Goal: Task Accomplishment & Management: Manage account settings

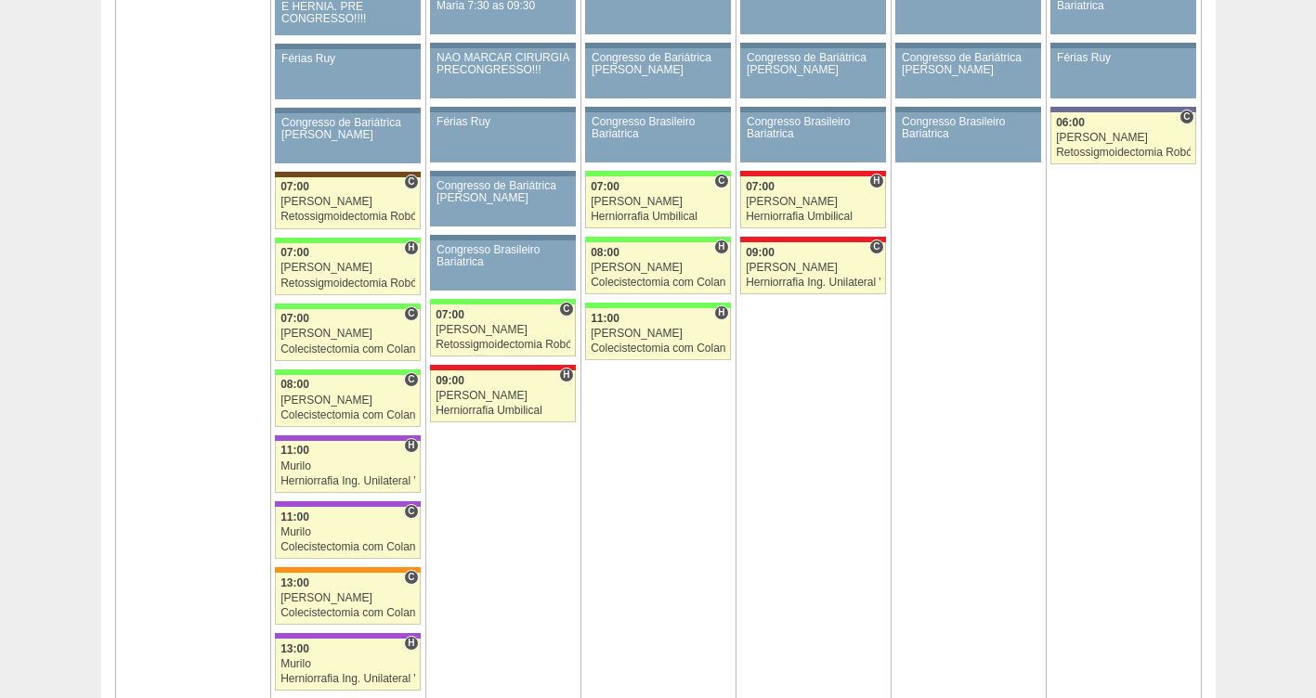
scroll to position [3077, 0]
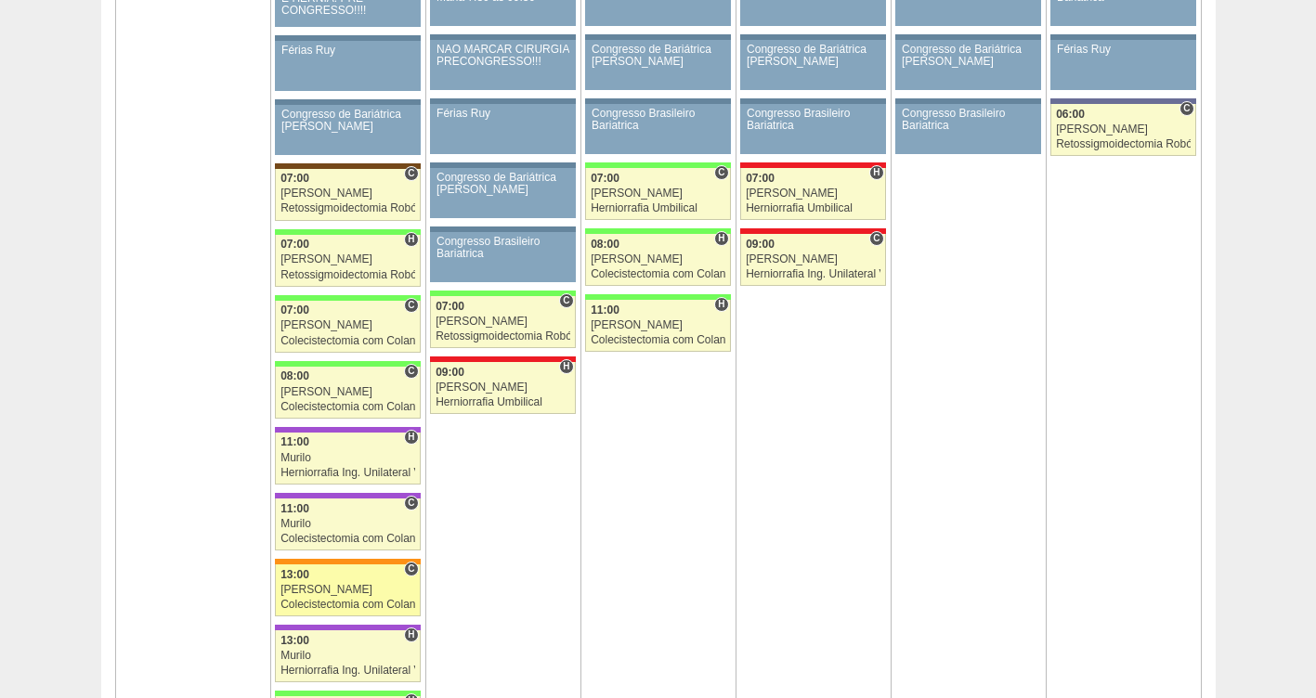
click at [303, 574] on span "13:00" at bounding box center [294, 574] width 29 height 13
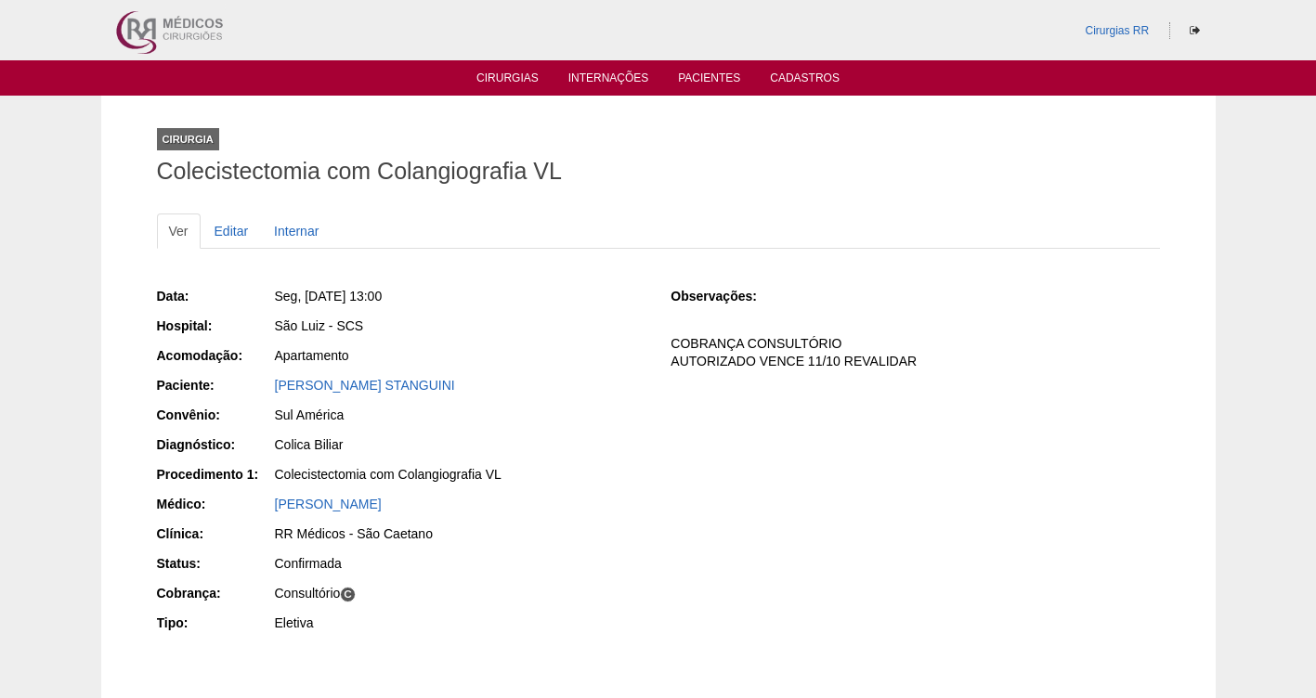
drag, startPoint x: 478, startPoint y: 384, endPoint x: 257, endPoint y: 381, distance: 221.0
click at [257, 381] on div "Paciente: FILIPE VICOSSI STANGUINI" at bounding box center [401, 387] width 488 height 23
copy div "Paciente: FILIPE VICOSSI STANGUINI"
drag, startPoint x: 475, startPoint y: 297, endPoint x: 307, endPoint y: 295, distance: 167.2
click at [307, 295] on div "Seg, 20/10/2025 - 13:00" at bounding box center [460, 296] width 371 height 19
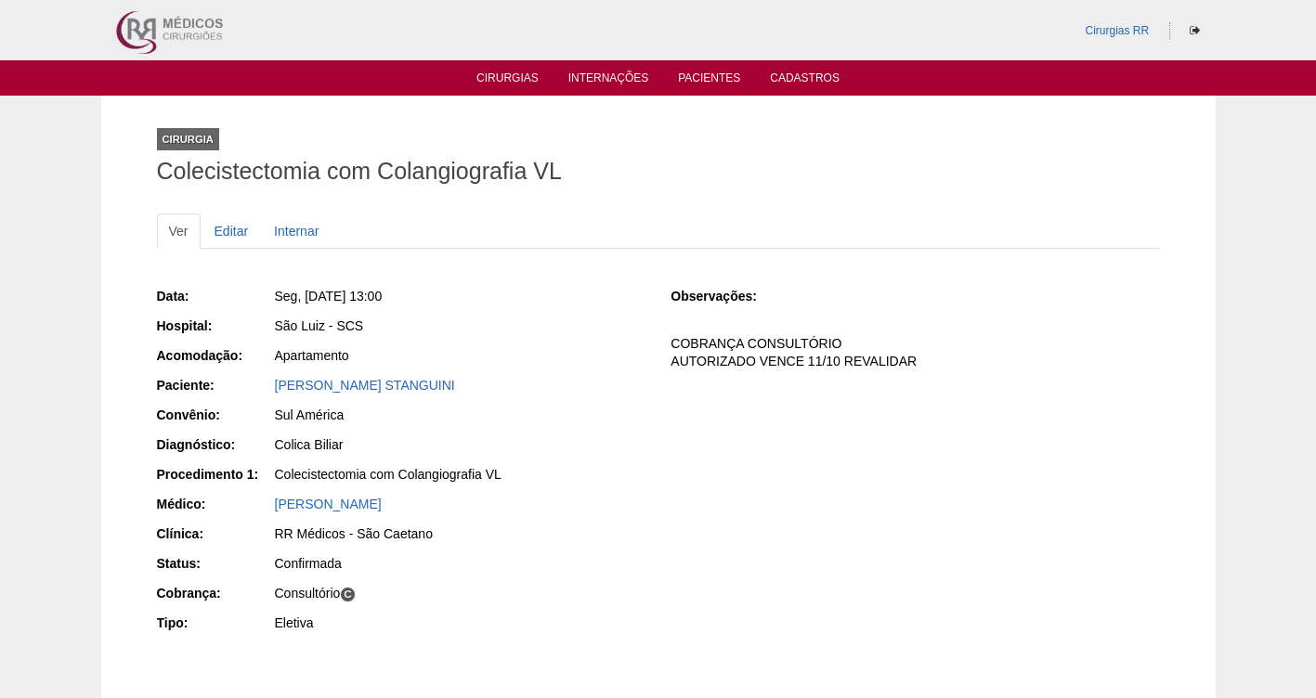
copy span "20/10/2025 - 13:00"
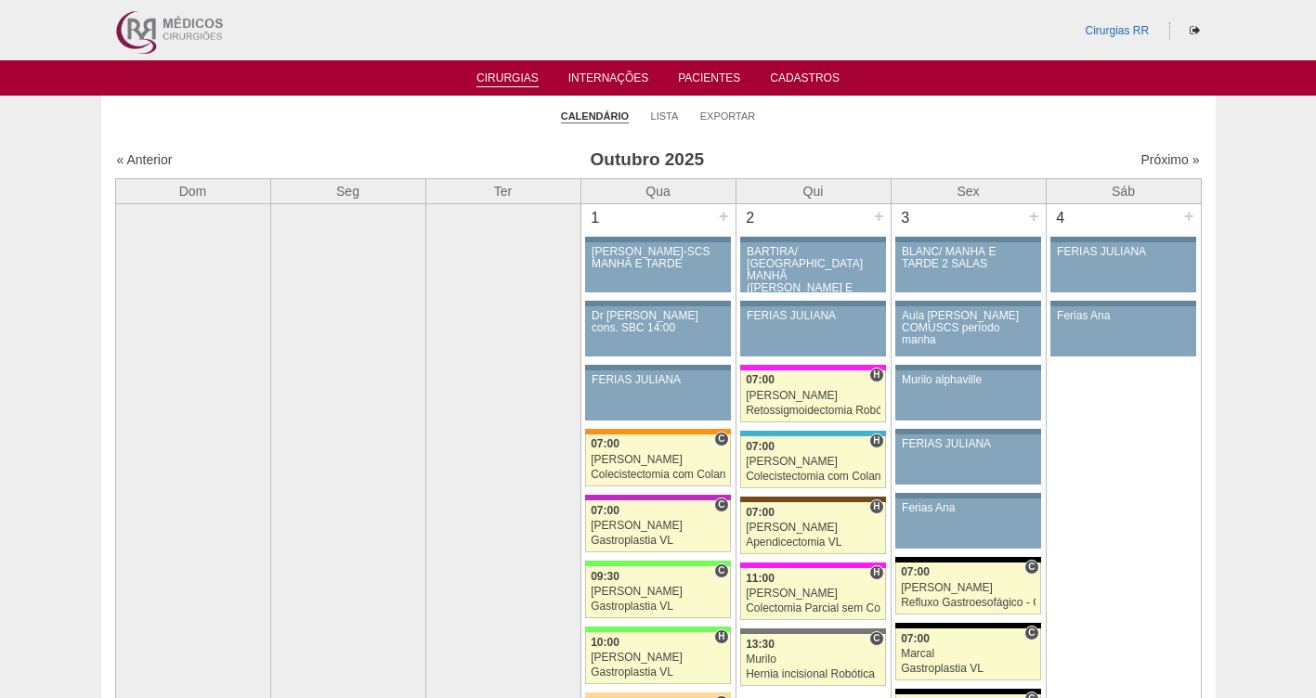
scroll to position [3077, 0]
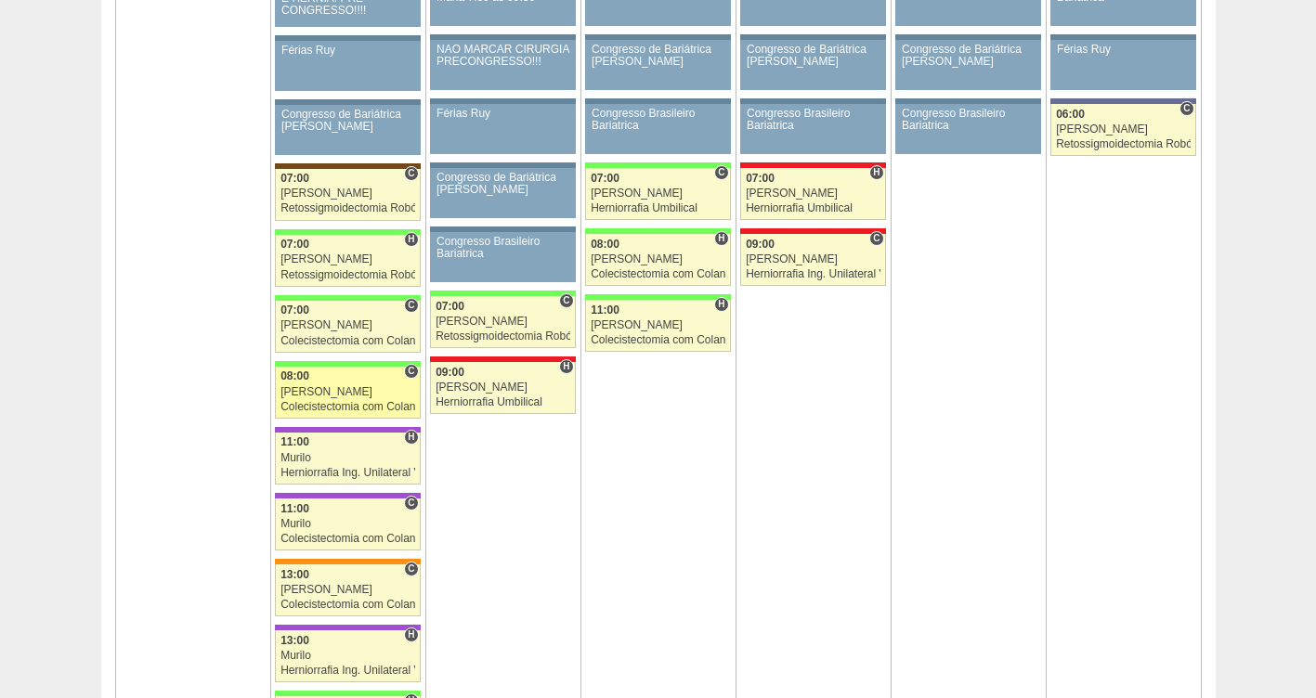
click at [312, 398] on link "88951 Nathan C 08:00 Nathan Colecistectomia com Colangiografia VL Hospital Bras…" at bounding box center [347, 393] width 145 height 52
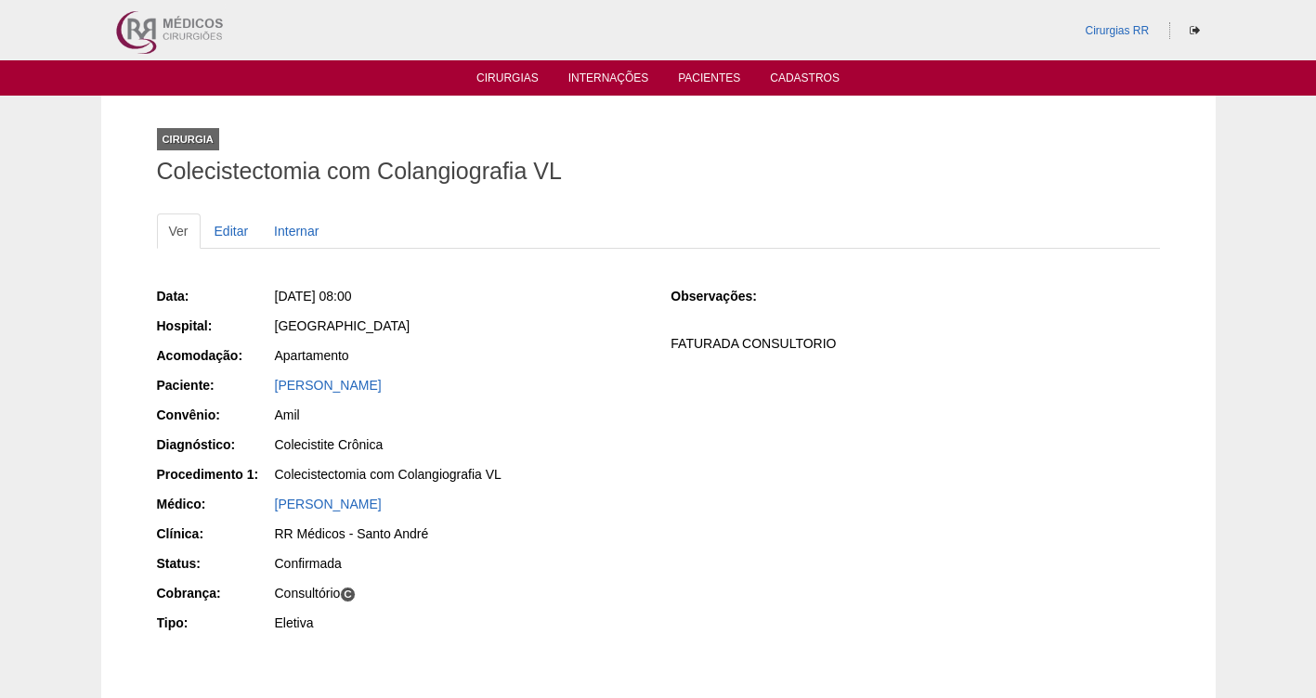
drag, startPoint x: 522, startPoint y: 371, endPoint x: 269, endPoint y: 386, distance: 253.0
click at [269, 386] on div "Data: Seg, 20/10/2025 - 08:00 Hospital: Brasil Acomodação: Apartamento Paciente…" at bounding box center [401, 461] width 488 height 363
copy div "Paciente: ELAINE MARTINS BITENCOURT"
click at [566, 390] on div "ELAINE MARTINS BITENCOURT" at bounding box center [460, 385] width 371 height 19
drag, startPoint x: 510, startPoint y: 384, endPoint x: 256, endPoint y: 389, distance: 253.6
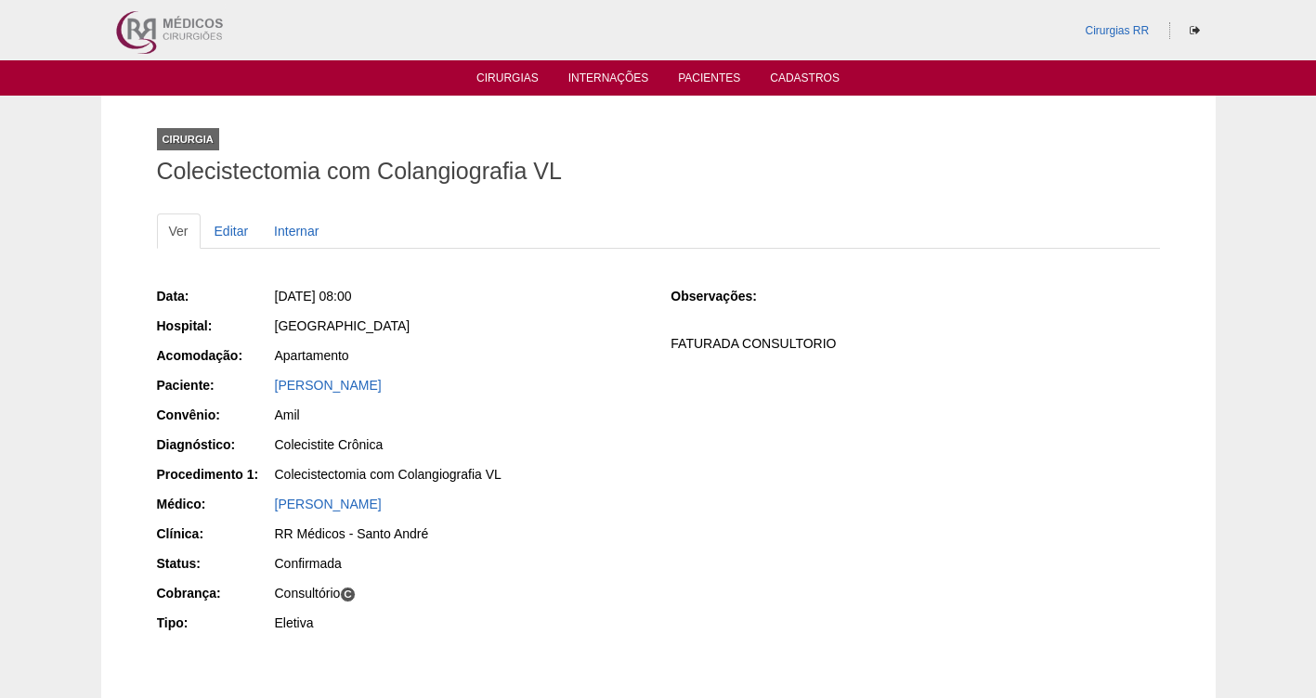
click at [256, 389] on div "Paciente: ELAINE MARTINS BITENCOURT" at bounding box center [401, 387] width 488 height 23
copy div "Paciente: ELAINE MARTINS BITENCOURT"
click at [507, 79] on link "Cirurgias" at bounding box center [507, 80] width 62 height 16
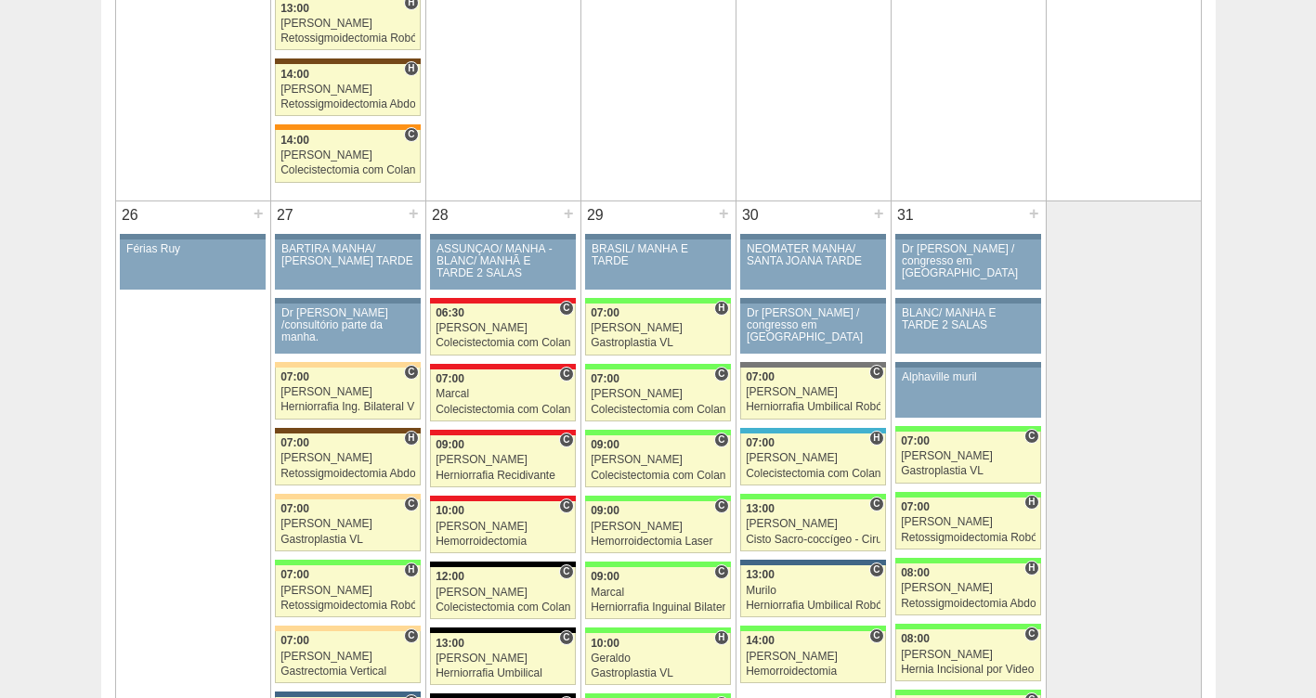
scroll to position [4015, 0]
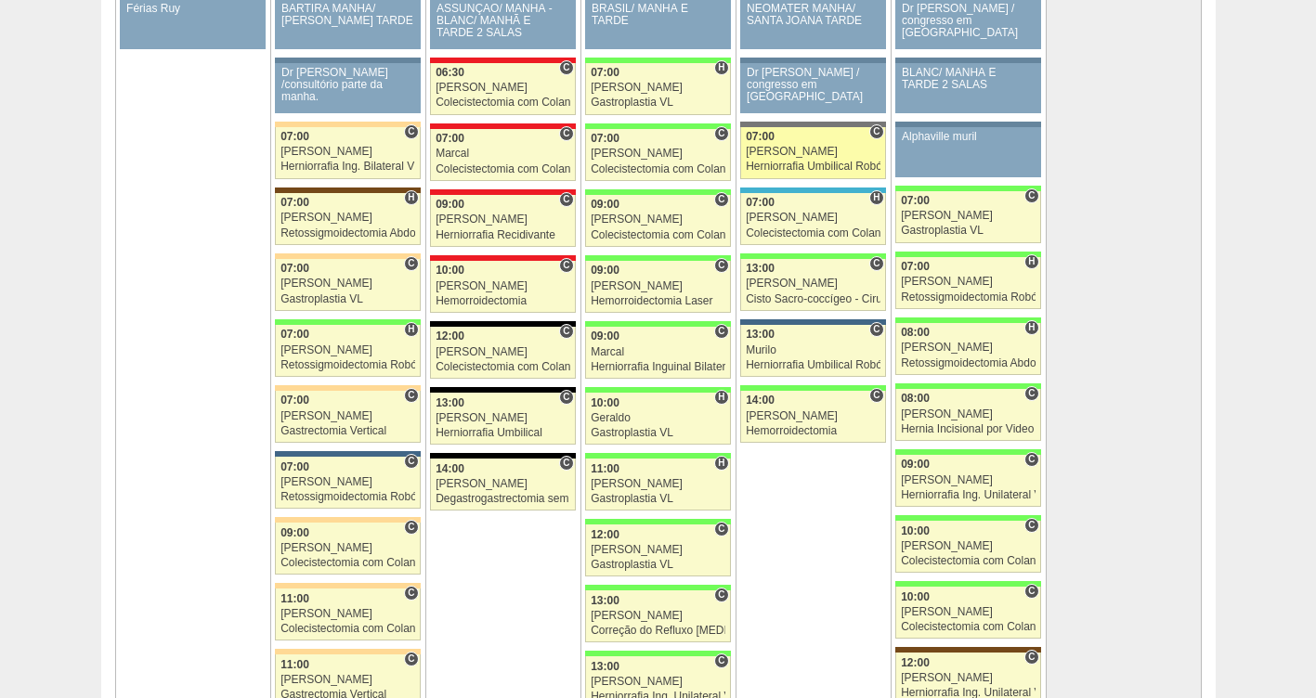
click at [788, 158] on div "[PERSON_NAME]" at bounding box center [813, 152] width 135 height 12
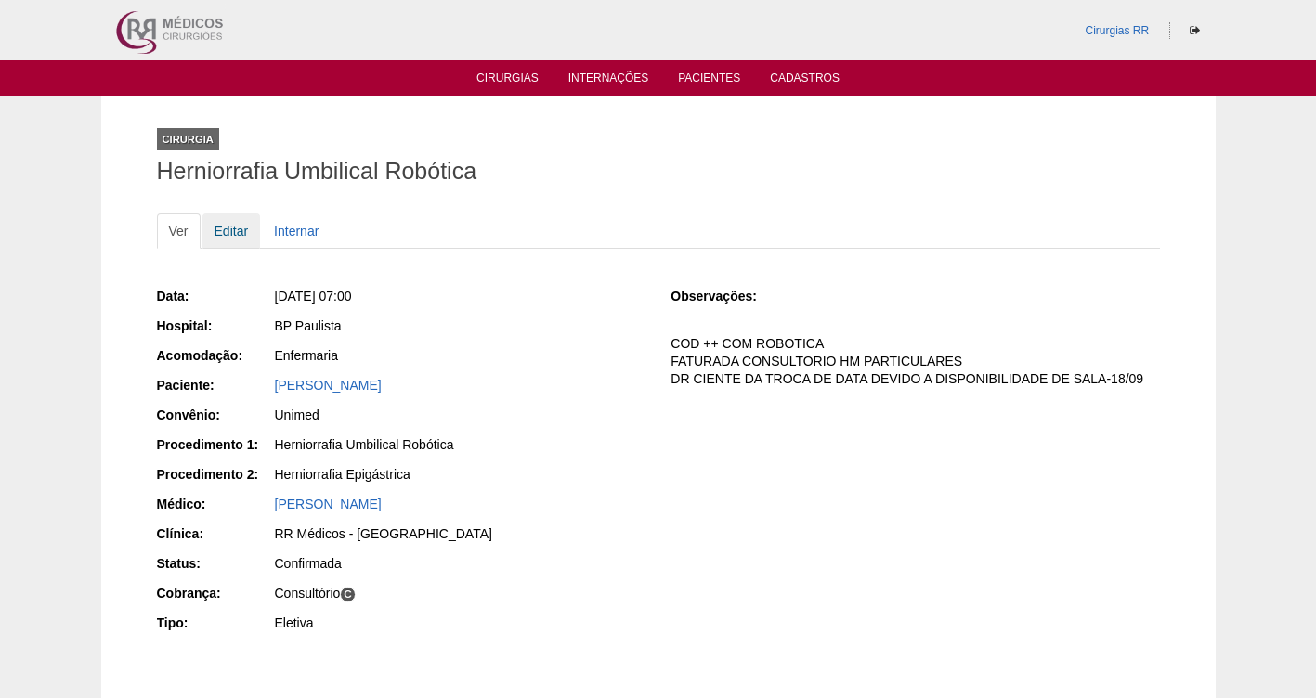
click at [228, 235] on link "Editar" at bounding box center [231, 231] width 59 height 35
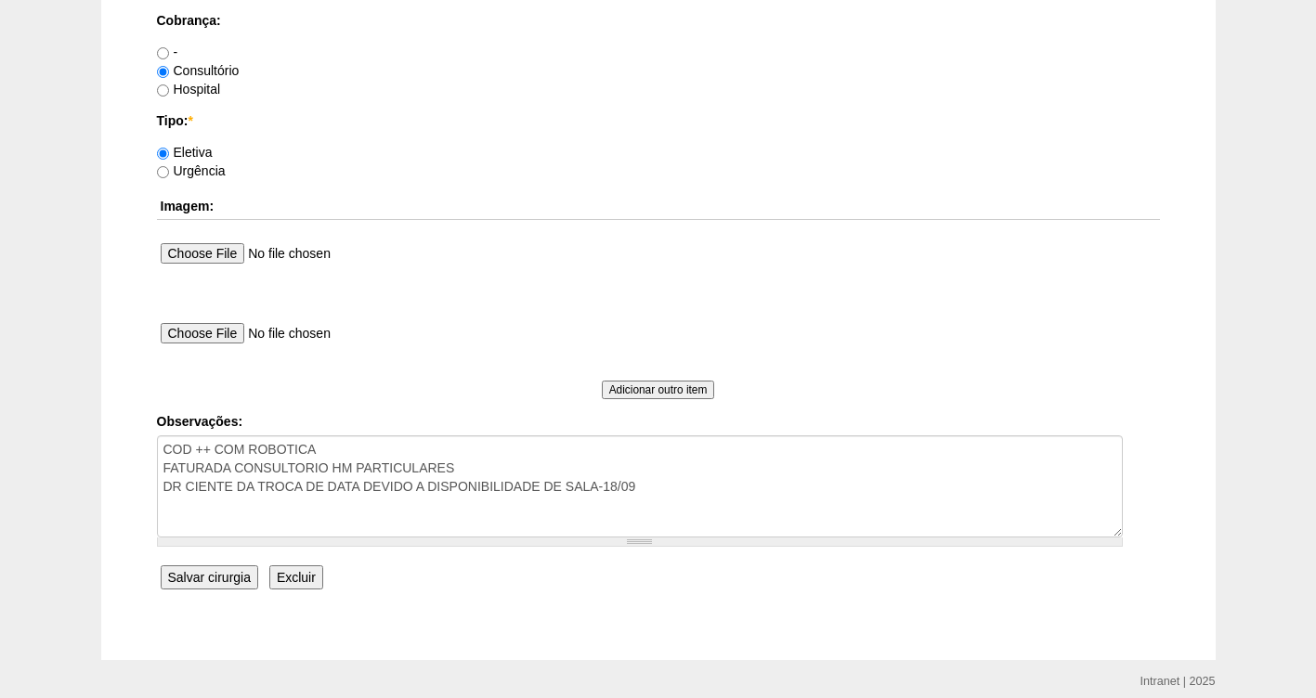
scroll to position [1695, 0]
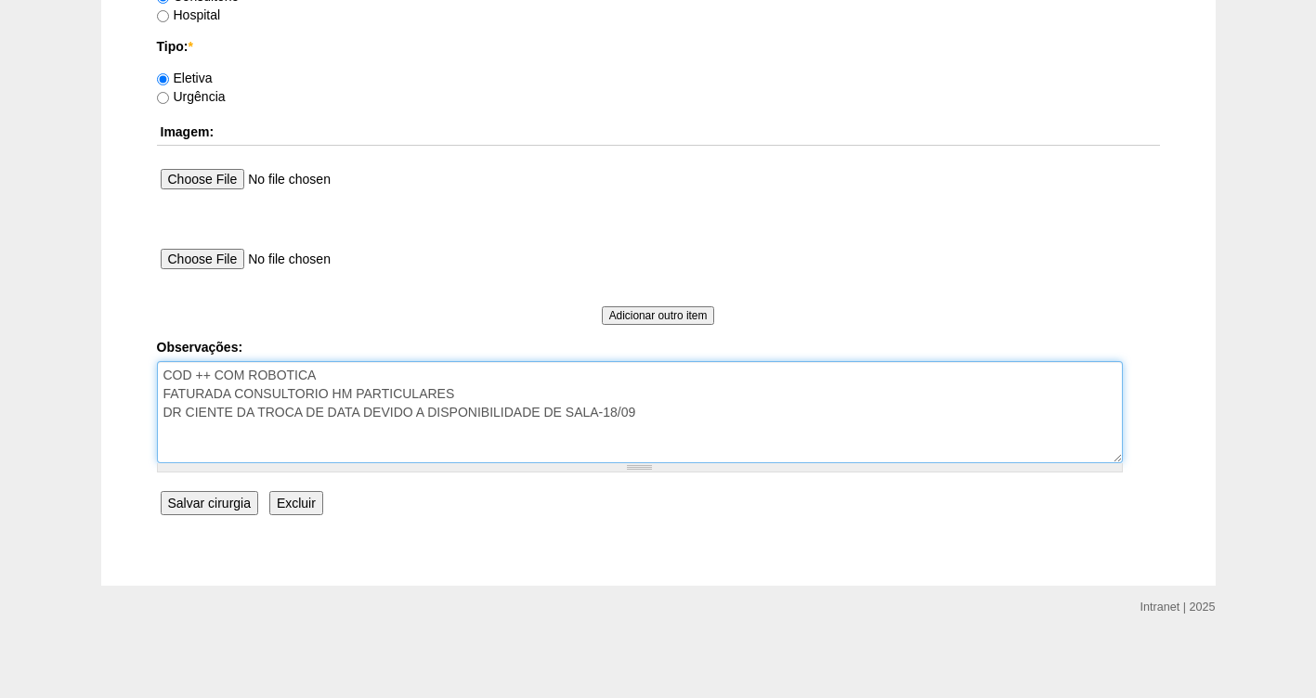
click at [697, 407] on textarea "COD ++ COM ROBOTICA FATURADA CONSULTORIO HM PARTICULARES DR CIENTE DA TROCA DE …" at bounding box center [640, 412] width 966 height 102
type textarea "COD ++ COM ROBOTICA FATURADA CONSULTORIO HM PARTICULARES DR CIENTE DA TROCA DE …"
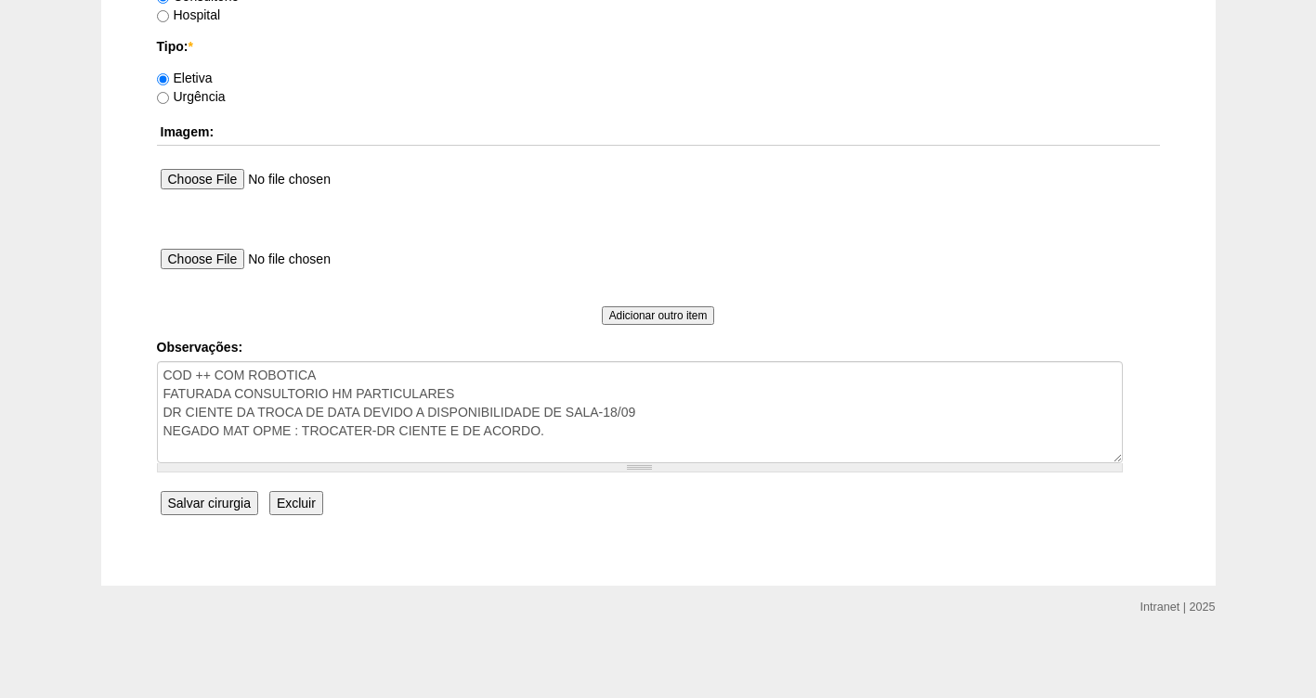
click at [217, 501] on input "Salvar cirurgia" at bounding box center [210, 503] width 98 height 24
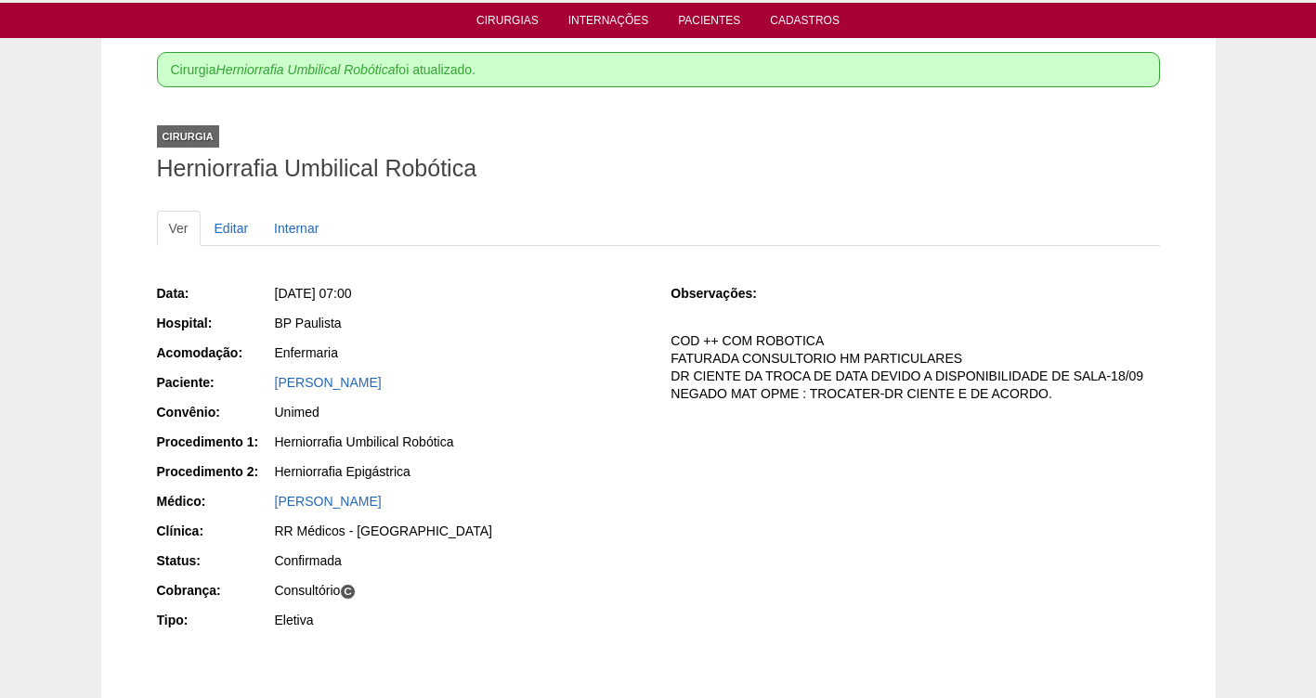
scroll to position [93, 0]
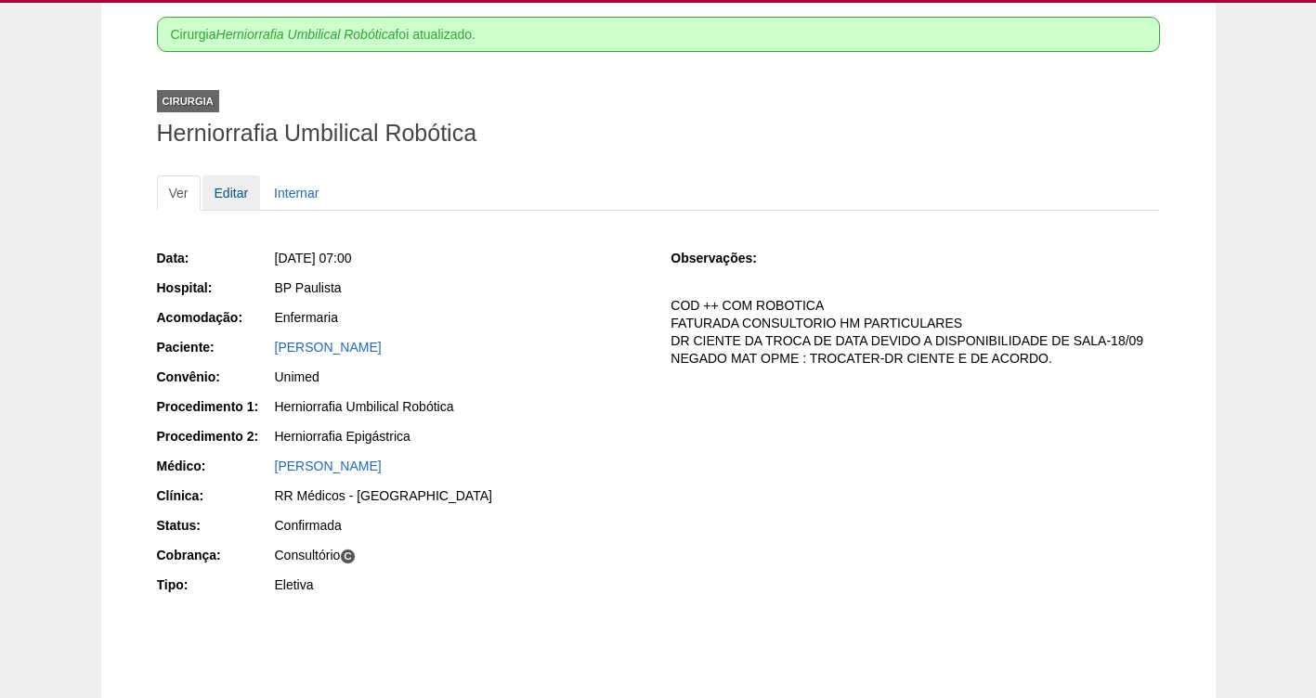
click at [232, 193] on link "Editar" at bounding box center [231, 193] width 59 height 35
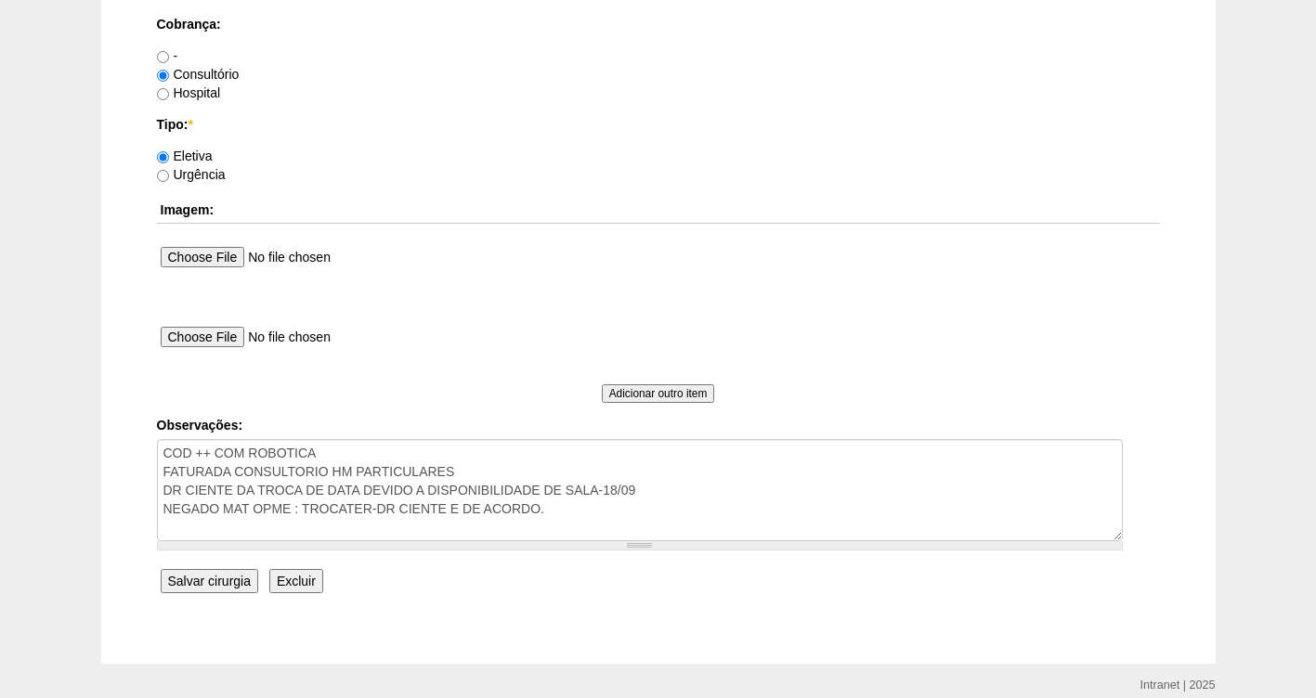
scroll to position [1695, 0]
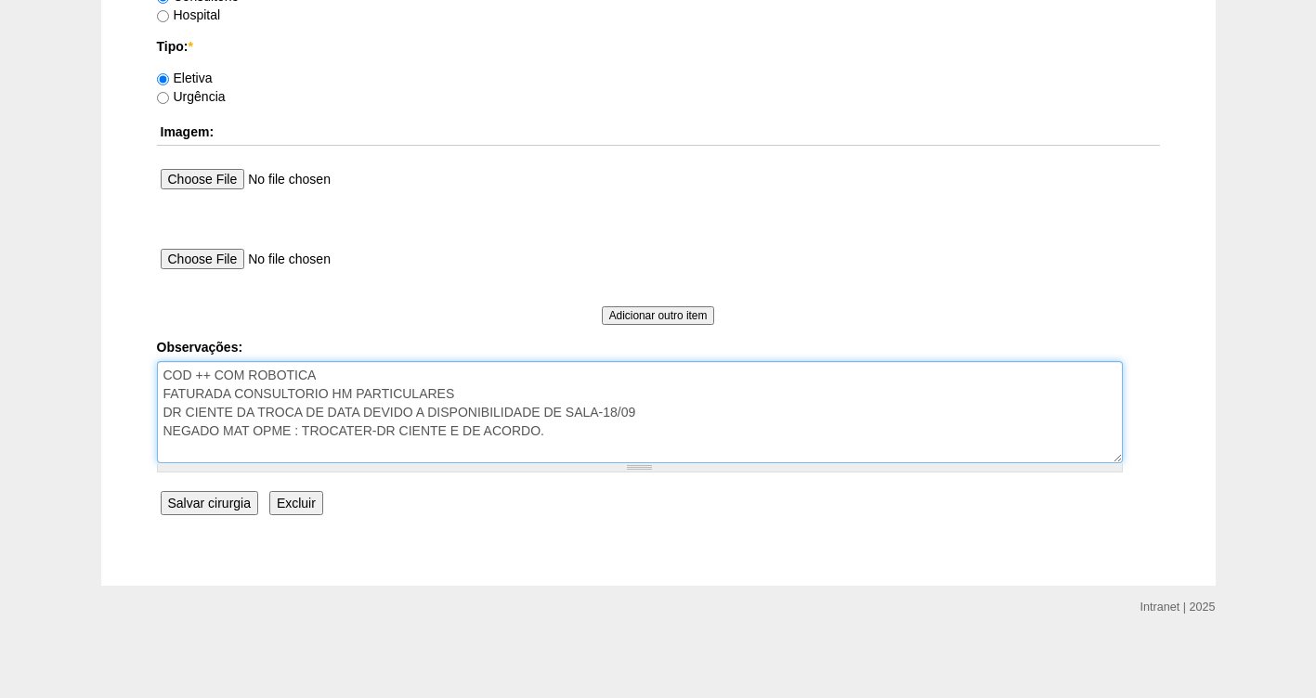
click at [564, 436] on textarea "COD ++ COM ROBOTICA FATURADA CONSULTORIO HM PARTICULARES DR CIENTE DA TROCA DE …" at bounding box center [640, 412] width 966 height 102
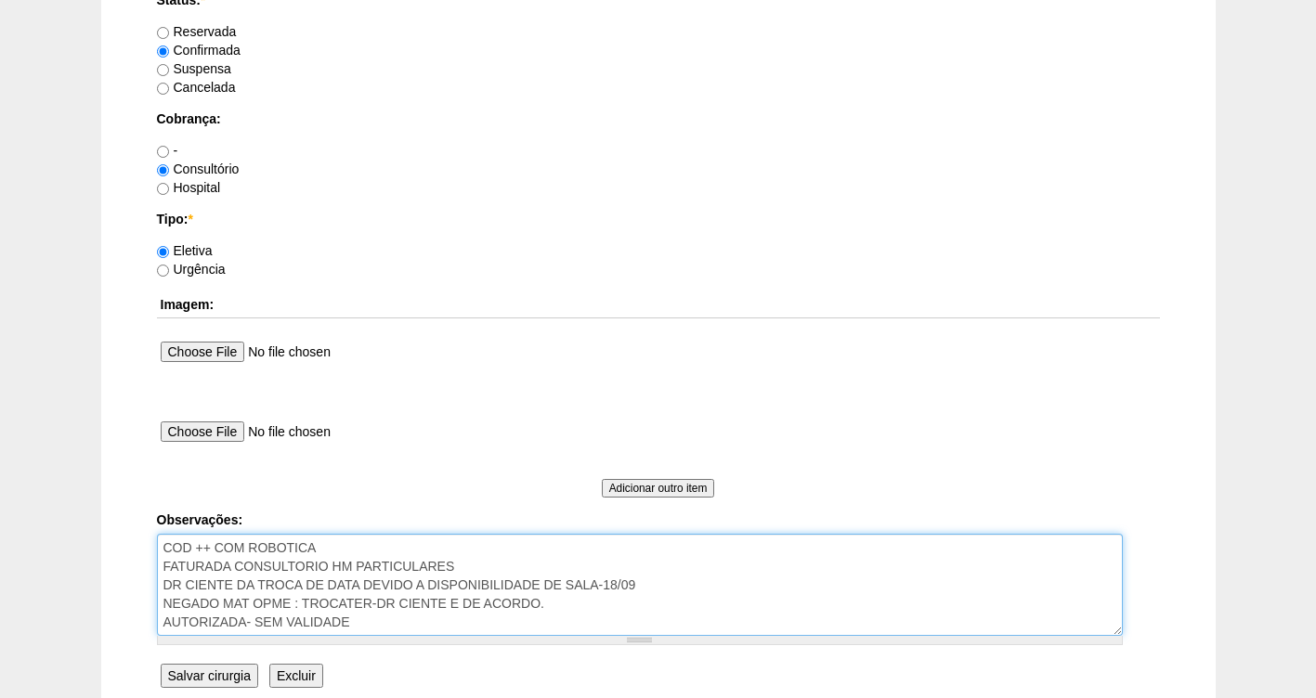
scroll to position [1509, 0]
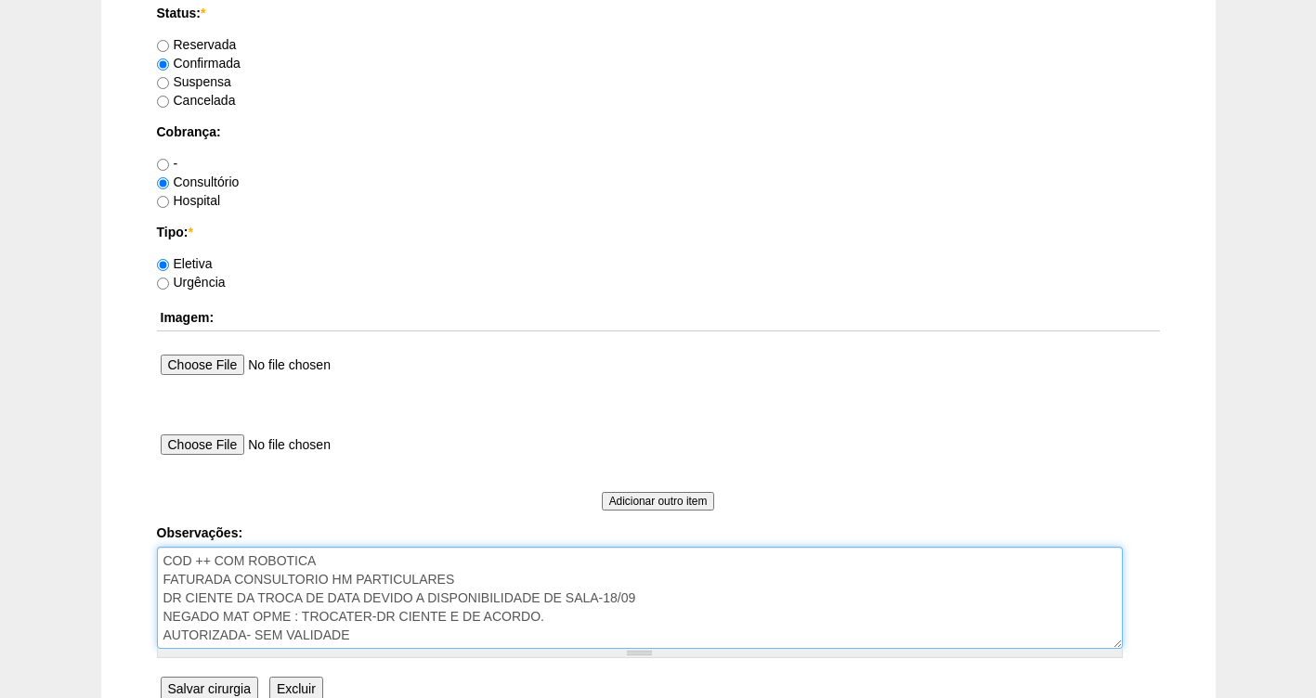
type textarea "COD ++ COM ROBOTICA FATURADA CONSULTORIO HM PARTICULARES DR CIENTE DA TROCA DE …"
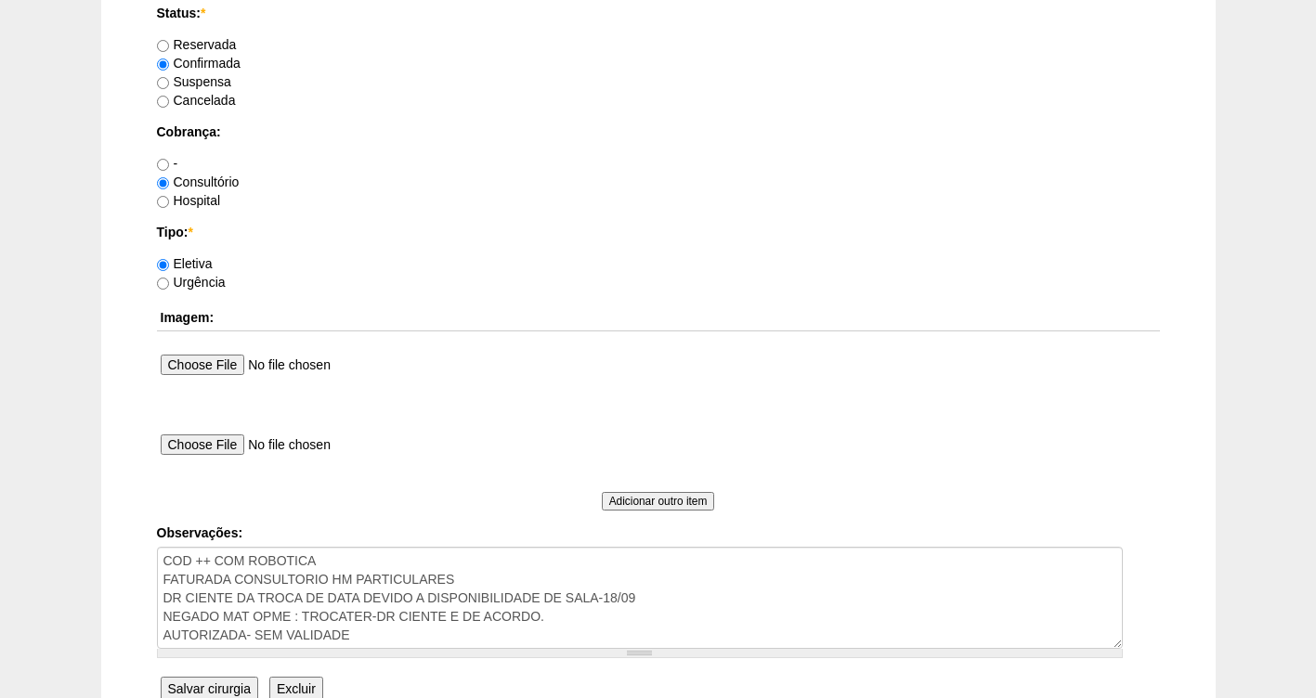
click at [200, 683] on input "Salvar cirurgia" at bounding box center [210, 689] width 98 height 24
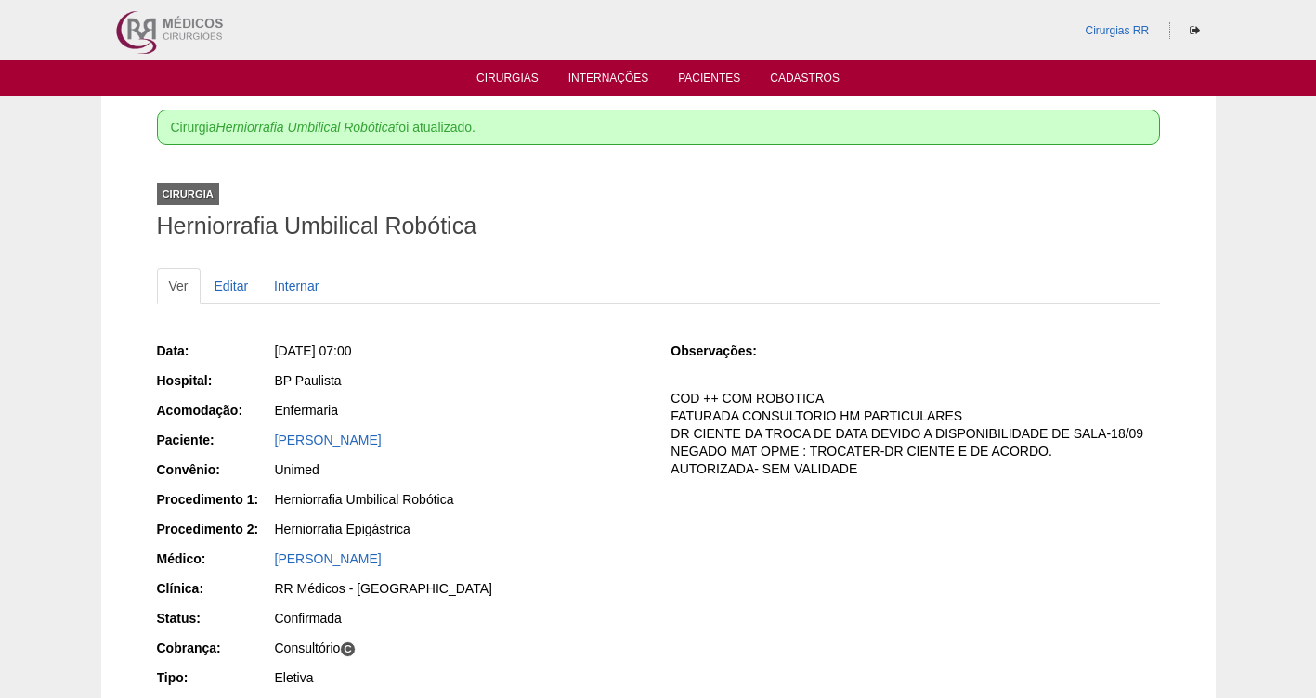
click at [101, 326] on div "Cirurgia Herniorrafia Umbilical Robótica foi atualizado. Cirurgia Herniorrafia …" at bounding box center [658, 446] width 1114 height 701
click at [506, 82] on link "Cirurgias" at bounding box center [507, 80] width 62 height 16
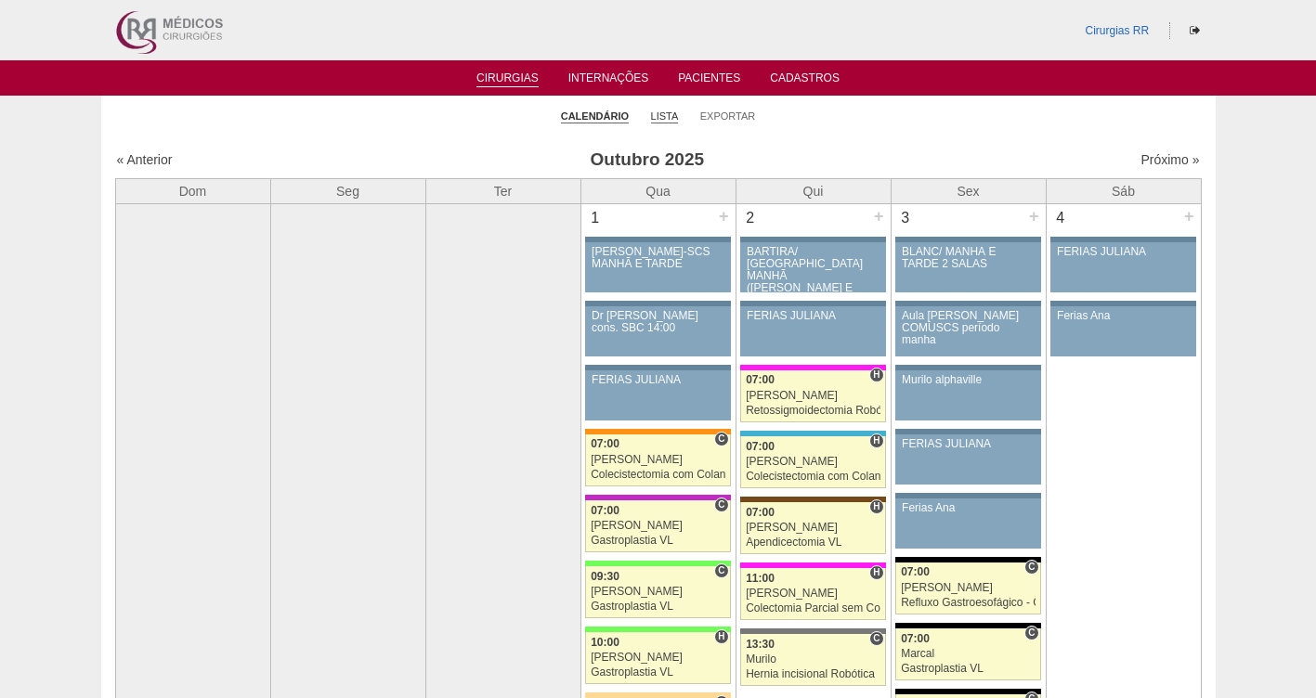
click at [668, 110] on link "Lista" at bounding box center [665, 117] width 28 height 14
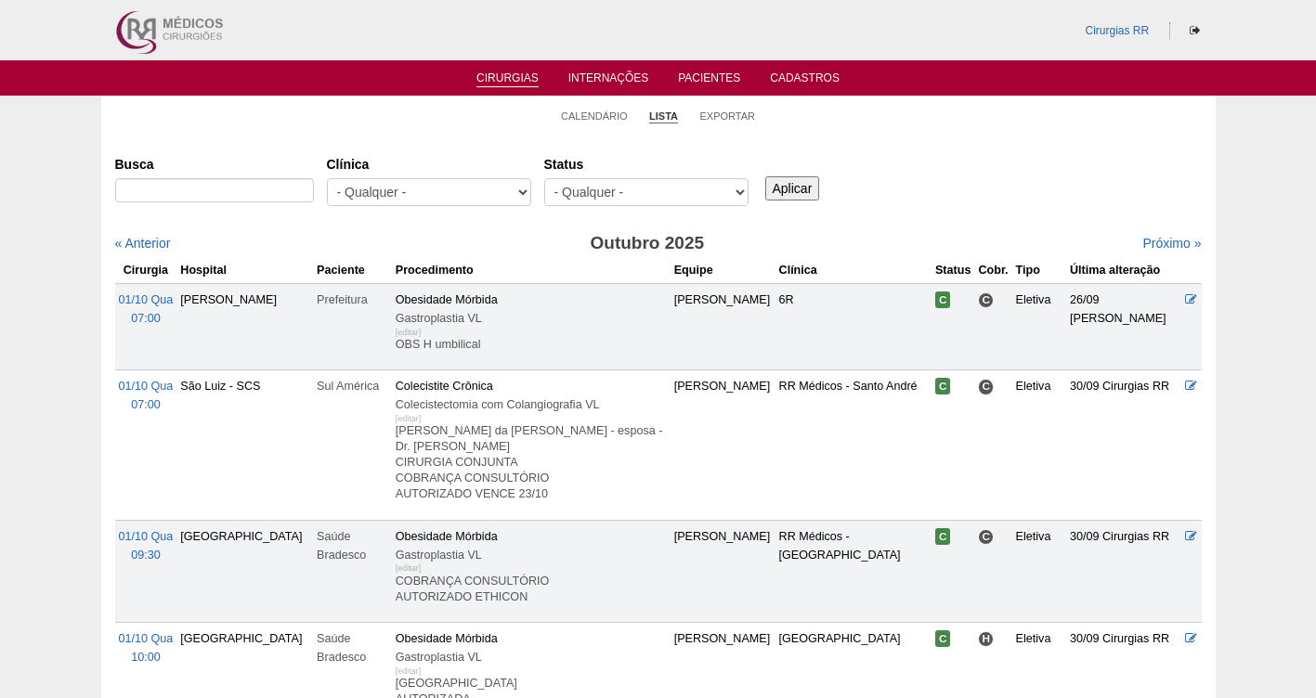
click at [634, 192] on select "- Qualquer - Reservada Confirmada Suspensa Cancelada" at bounding box center [646, 192] width 204 height 28
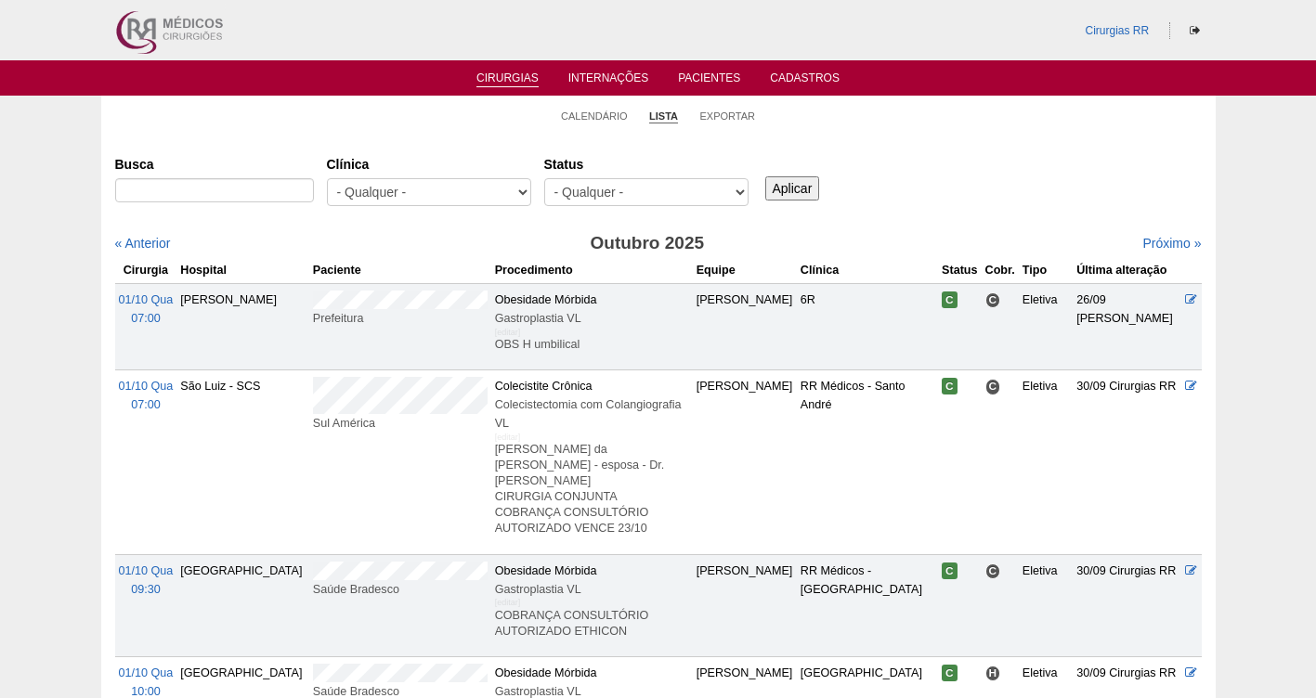
select select "resr"
click at [544, 178] on select "- Qualquer - Reservada Confirmada Suspensa Cancelada" at bounding box center [646, 192] width 204 height 28
click at [807, 175] on div "Aplicar" at bounding box center [798, 174] width 75 height 51
click at [609, 192] on select "- Qualquer - Reservada Confirmada Suspensa Cancelada" at bounding box center [646, 192] width 204 height 28
select select "resr"
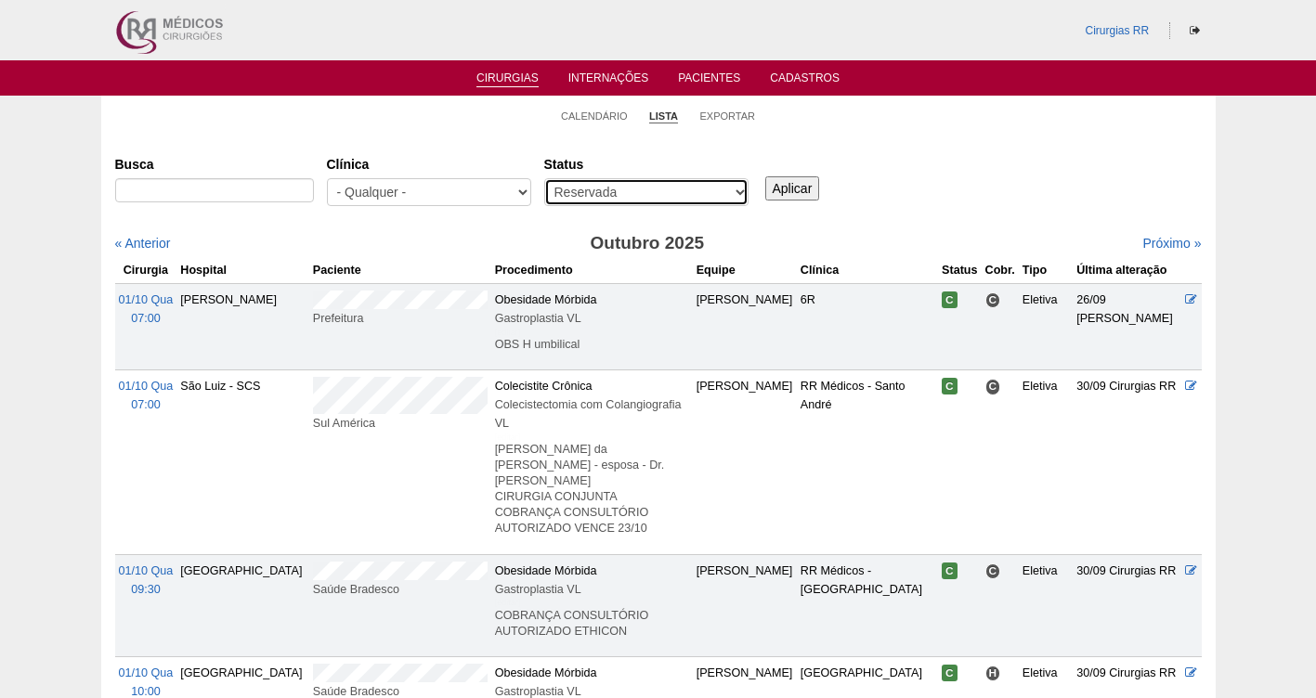
click at [544, 178] on select "- Qualquer - Reservada Confirmada Suspensa Cancelada" at bounding box center [646, 192] width 204 height 28
click at [795, 186] on input "Aplicar" at bounding box center [792, 188] width 55 height 24
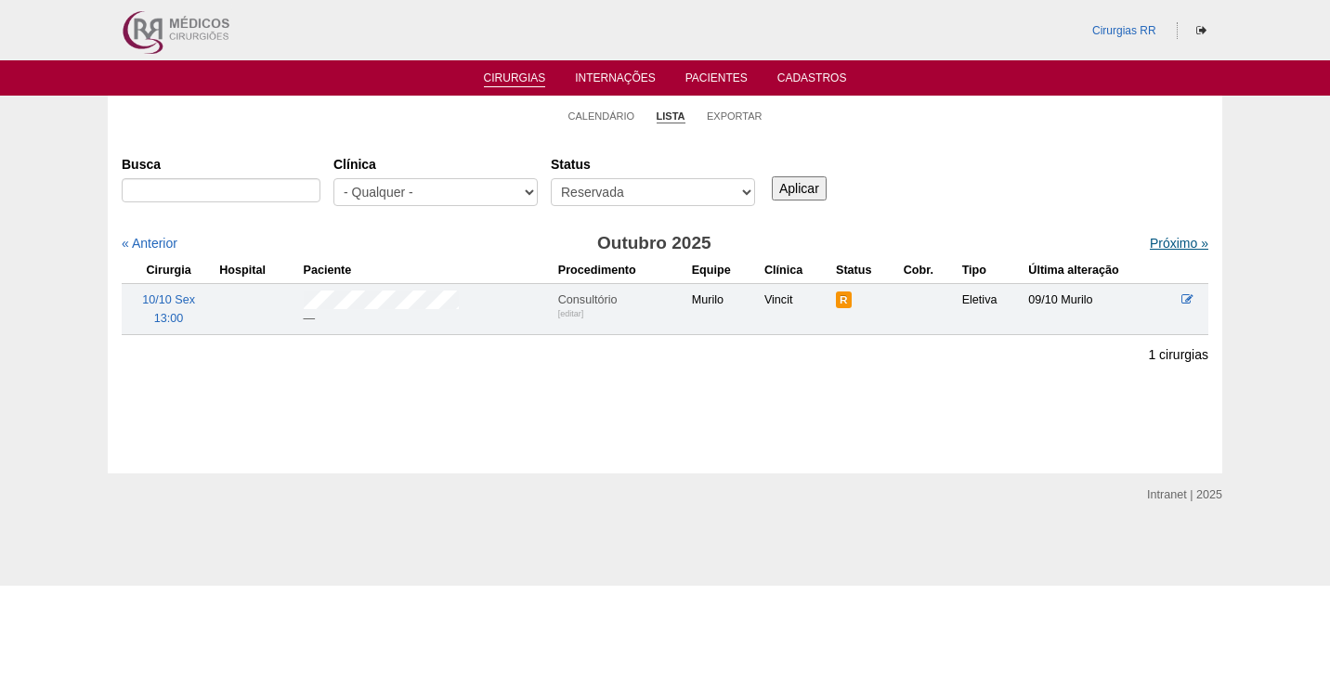
click at [1150, 247] on link "Próximo »" at bounding box center [1179, 243] width 59 height 15
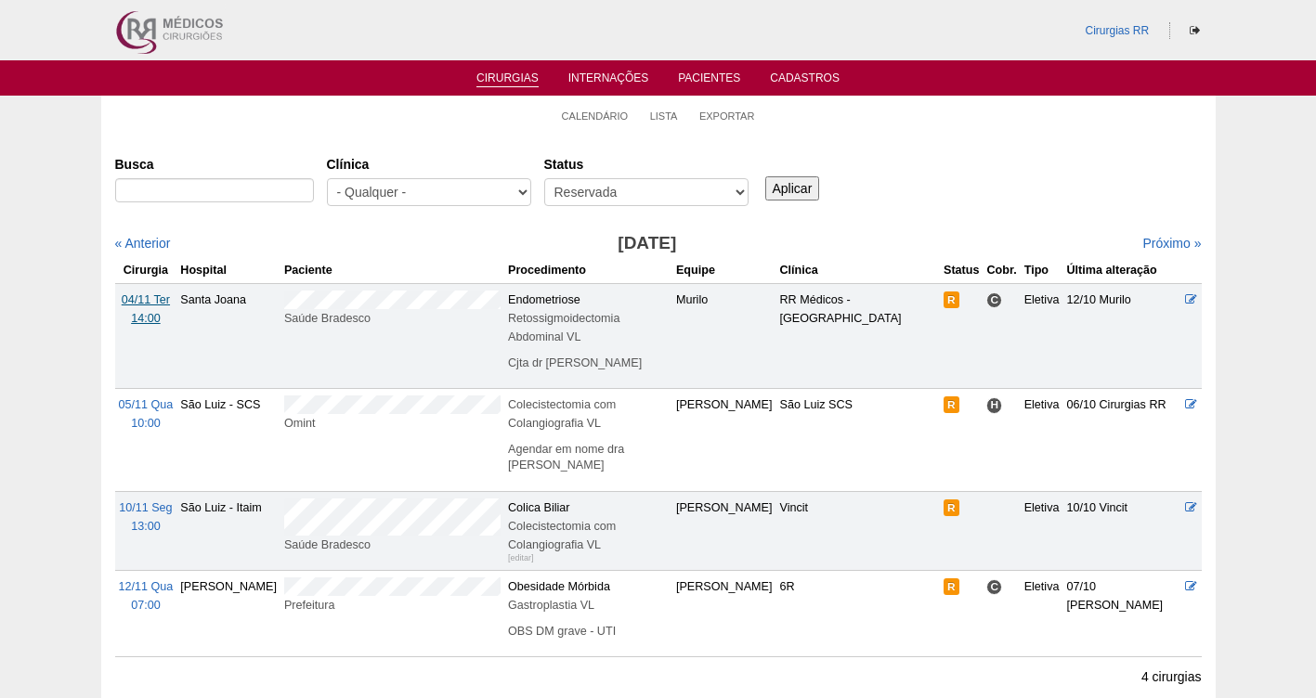
click at [147, 303] on span "04/11 Ter" at bounding box center [146, 299] width 48 height 13
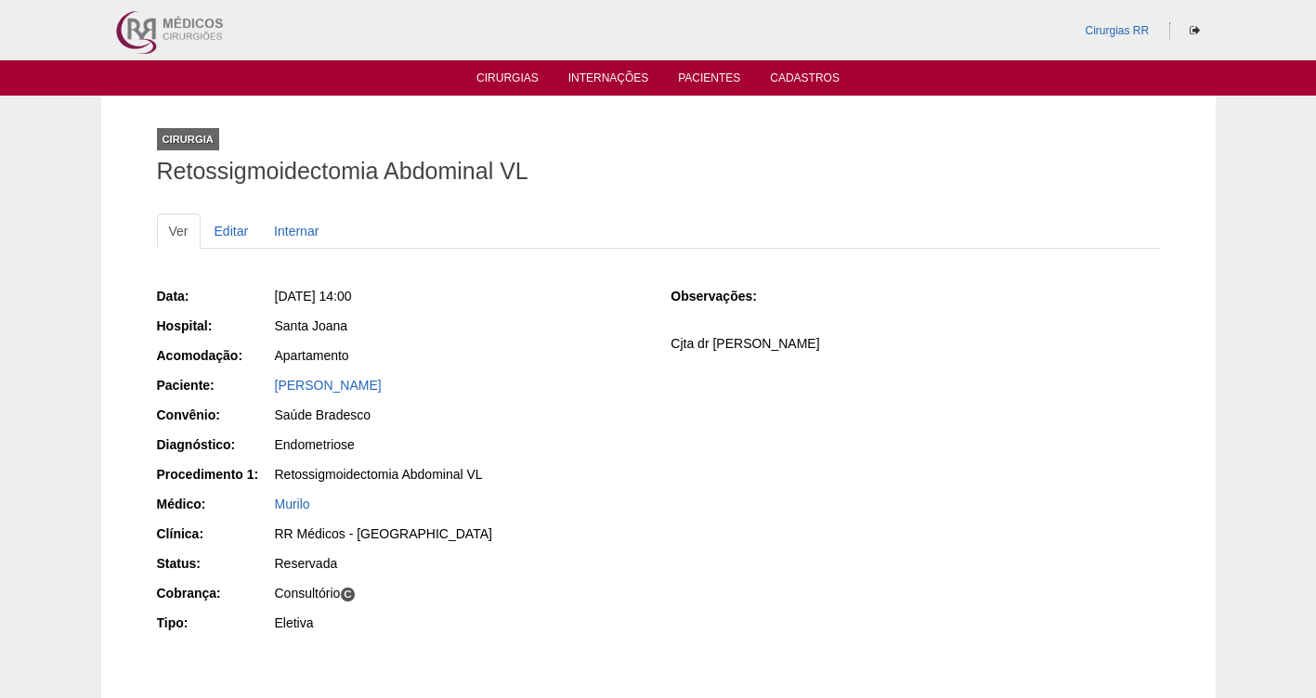
drag, startPoint x: 433, startPoint y: 382, endPoint x: 268, endPoint y: 382, distance: 164.4
click at [268, 382] on div "Paciente: [PERSON_NAME]" at bounding box center [401, 387] width 488 height 23
copy div "Paciente: [PERSON_NAME]"
click at [232, 232] on link "Editar" at bounding box center [231, 231] width 59 height 35
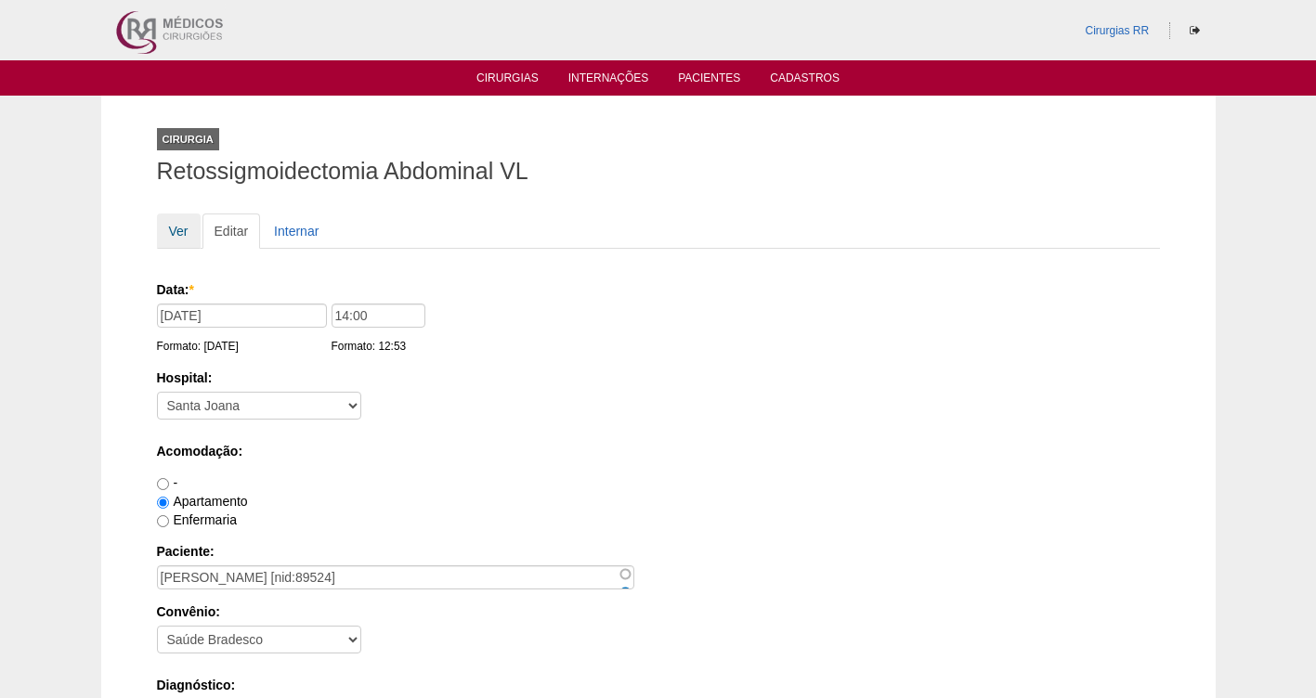
click at [169, 231] on link "Ver" at bounding box center [179, 231] width 44 height 35
